Goal: Task Accomplishment & Management: Manage account settings

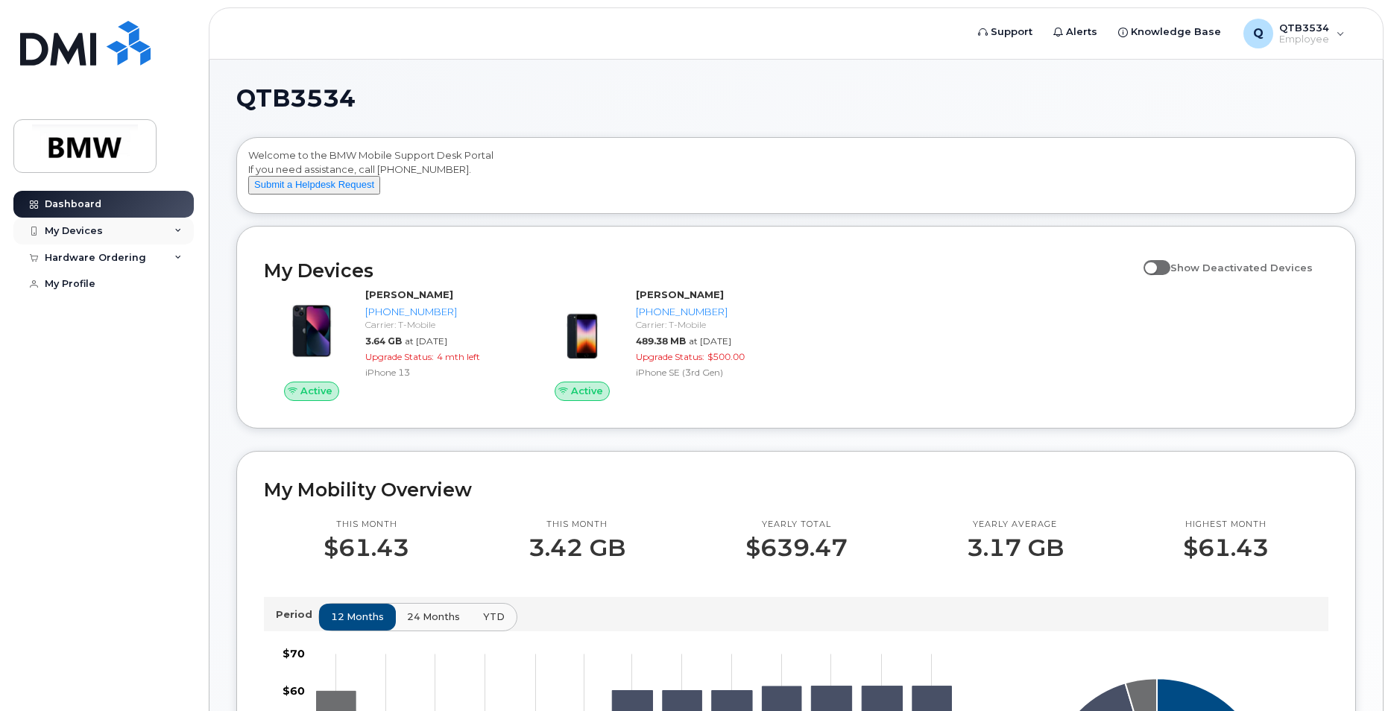
click at [78, 233] on div "My Devices" at bounding box center [74, 231] width 58 height 12
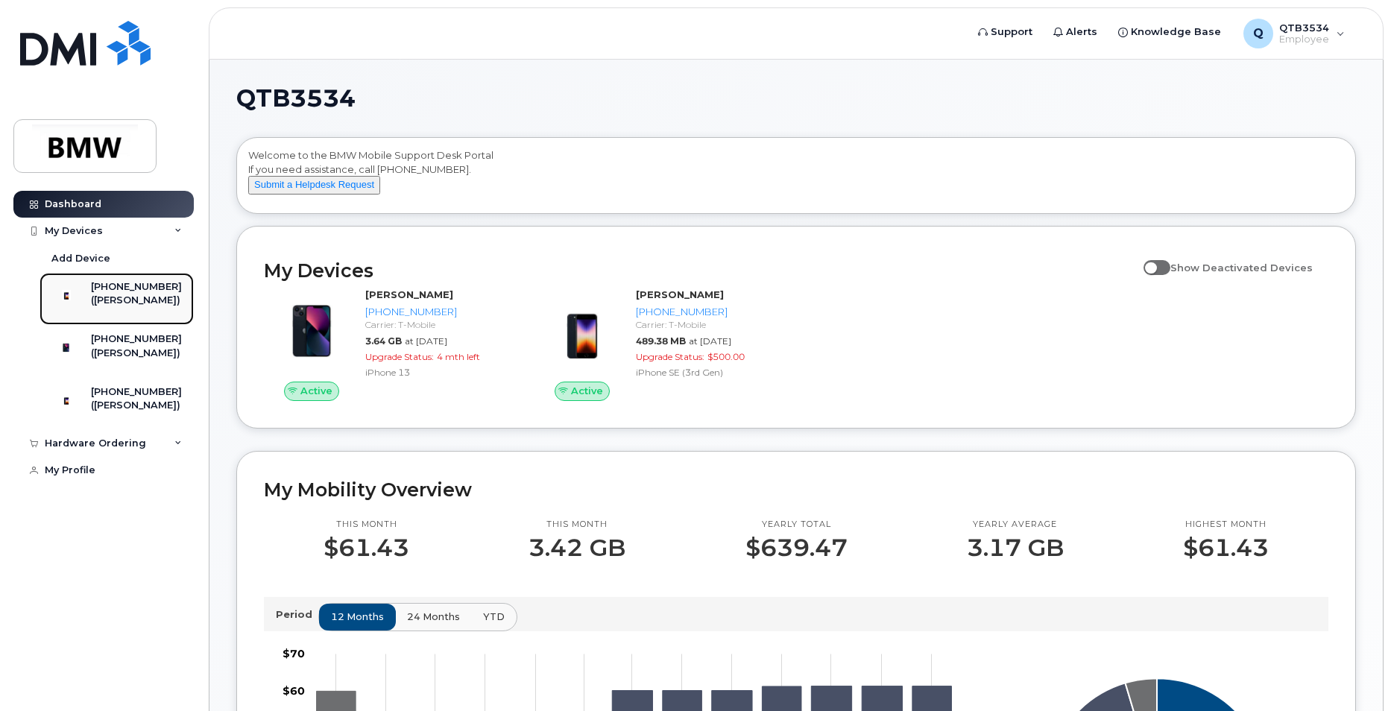
click at [138, 296] on div "([PERSON_NAME])" at bounding box center [136, 300] width 91 height 13
